Goal: Task Accomplishment & Management: Manage account settings

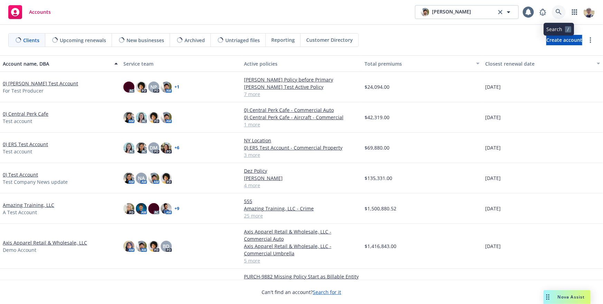
click at [557, 13] on icon at bounding box center [559, 12] width 6 height 6
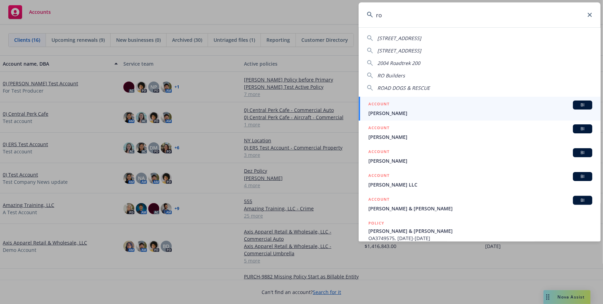
type input "r"
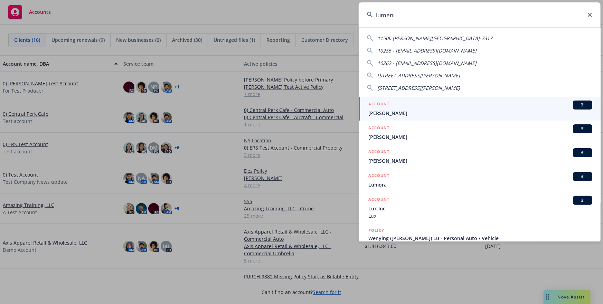
type input "lumenix"
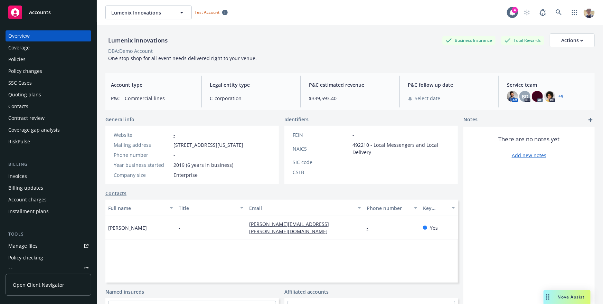
click at [46, 284] on span "Open Client Navigator" at bounding box center [39, 284] width 52 height 7
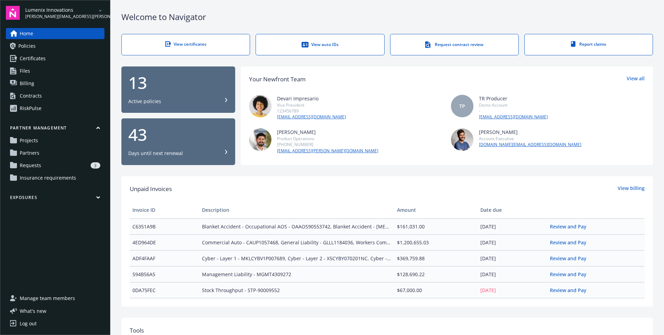
click at [45, 165] on div "3" at bounding box center [72, 165] width 56 height 6
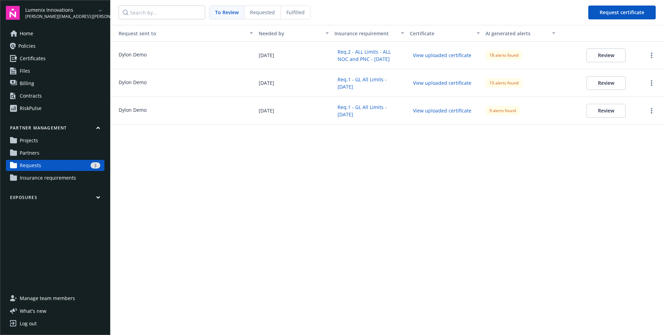
click at [289, 13] on span "Fulfilled" at bounding box center [295, 12] width 18 height 7
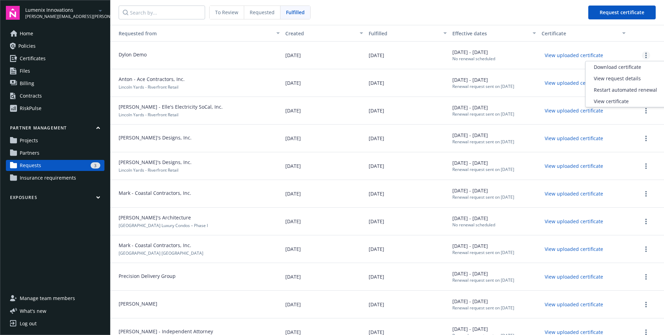
click at [649, 56] on link "more" at bounding box center [646, 55] width 8 height 8
click at [486, 19] on nav "To Review Requested Fulfilled Request certificate" at bounding box center [387, 12] width 554 height 25
click at [35, 151] on span "Partners" at bounding box center [30, 152] width 20 height 11
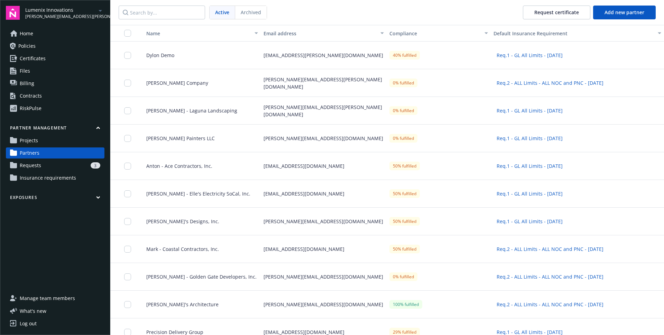
click at [198, 53] on div "Dylon Demo" at bounding box center [199, 55] width 123 height 28
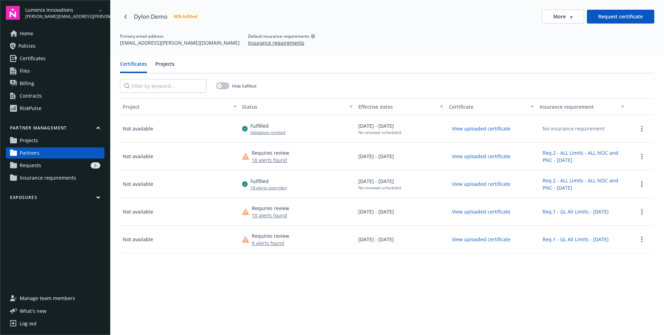
click at [570, 18] on div "More" at bounding box center [562, 16] width 19 height 7
click at [564, 41] on div "Attach certificate" at bounding box center [564, 42] width 56 height 11
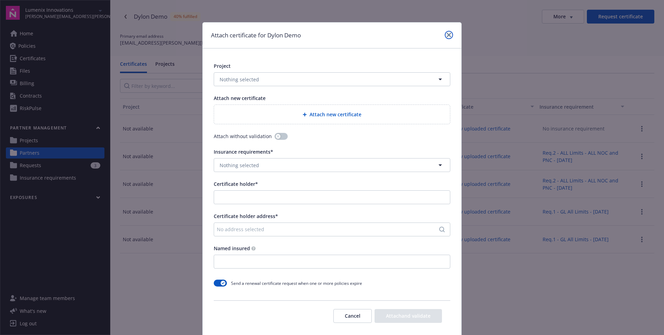
click at [450, 32] on link "close" at bounding box center [449, 35] width 8 height 8
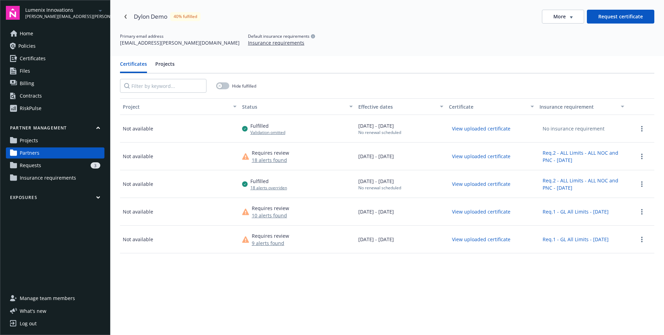
click at [575, 20] on button "More" at bounding box center [563, 17] width 42 height 14
click at [360, 47] on div "Dylon Demo 40% fulfilled More Request certificate Primary email address dylon.r…" at bounding box center [387, 28] width 554 height 56
